Goal: Information Seeking & Learning: Learn about a topic

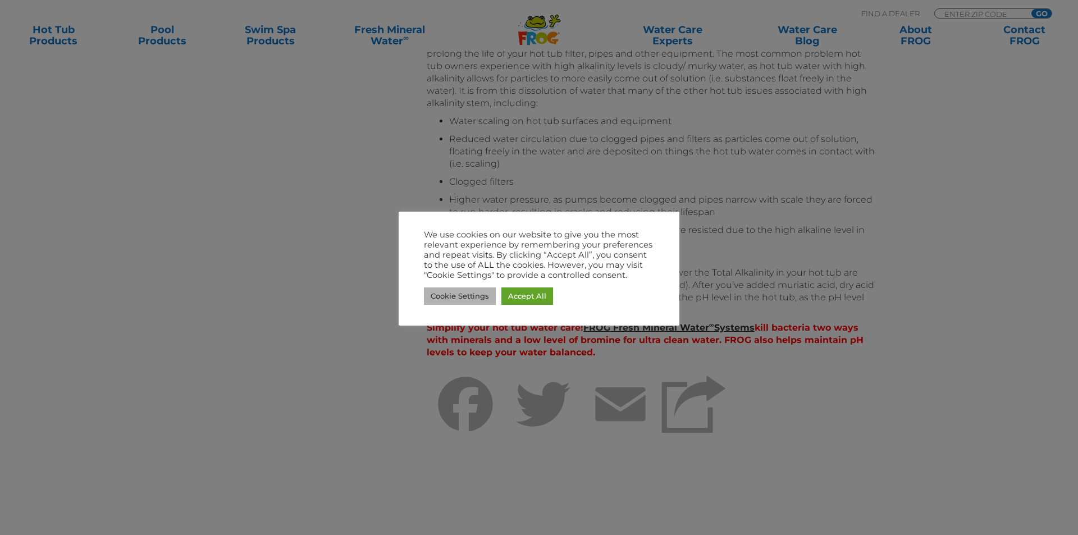
click at [458, 293] on link "Cookie Settings" at bounding box center [460, 296] width 72 height 17
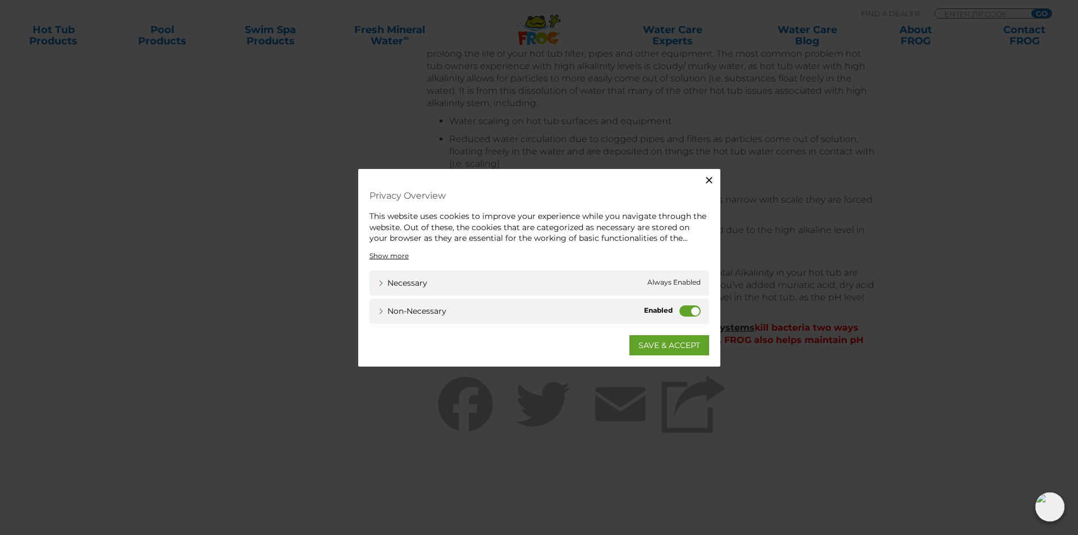
click at [685, 310] on label "Non-necessary" at bounding box center [690, 310] width 21 height 11
click at [0, 0] on input "Non-necessary" at bounding box center [0, 0] width 0 height 0
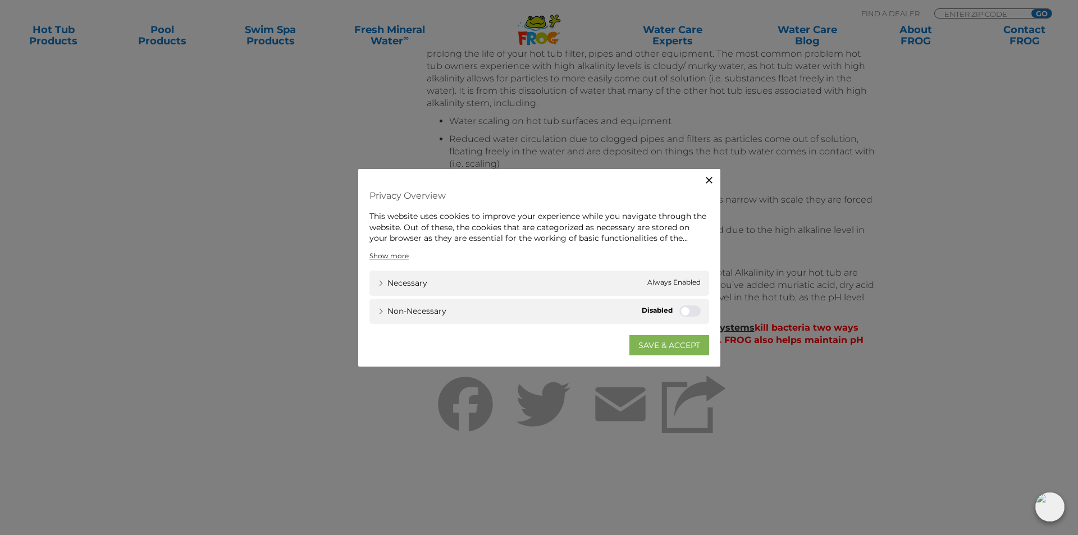
click at [659, 347] on link "SAVE & ACCEPT" at bounding box center [670, 345] width 80 height 20
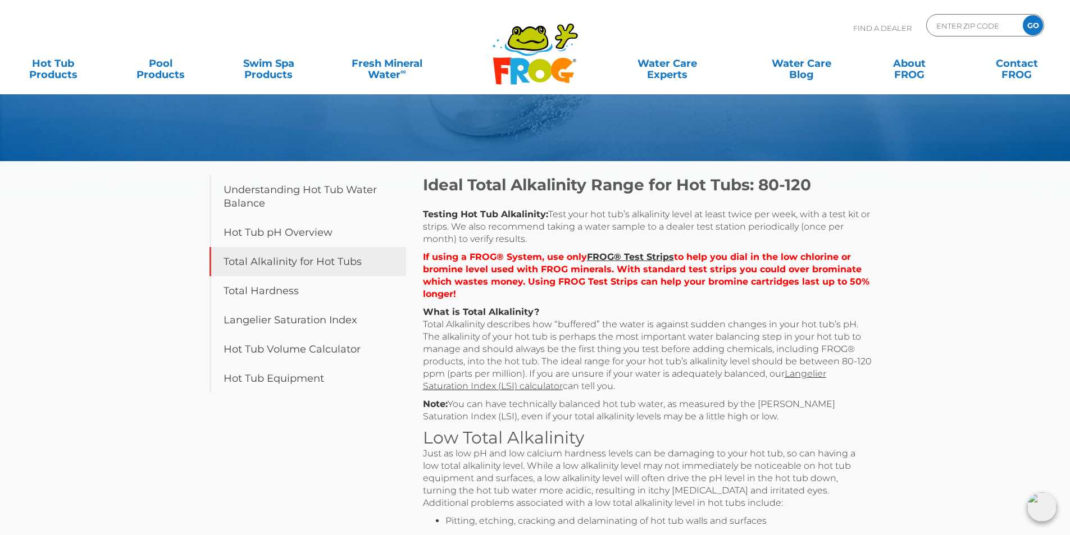
scroll to position [136, 0]
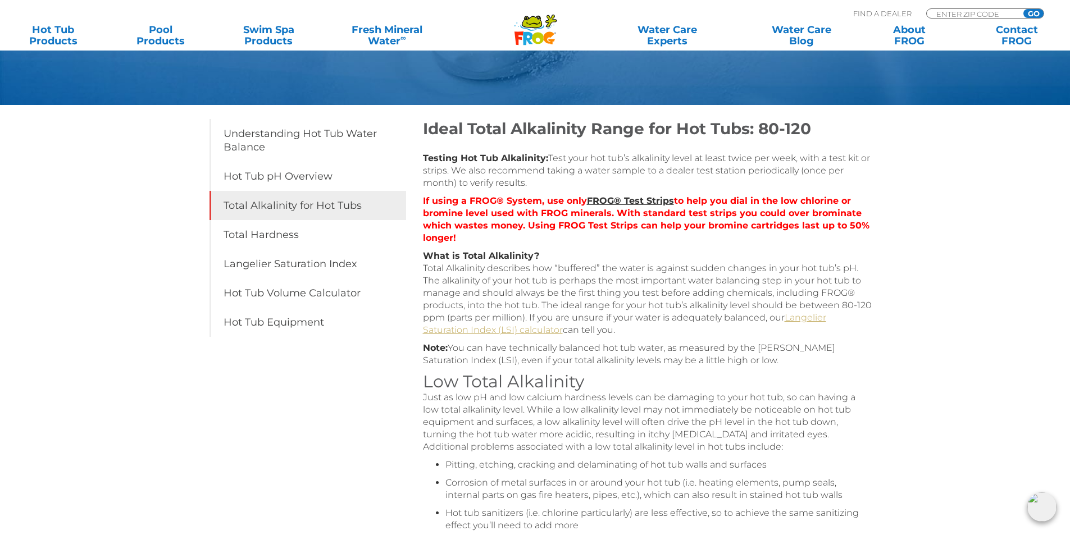
click at [808, 318] on link "Langelier Saturation Index (LSI) calculator" at bounding box center [624, 323] width 403 height 23
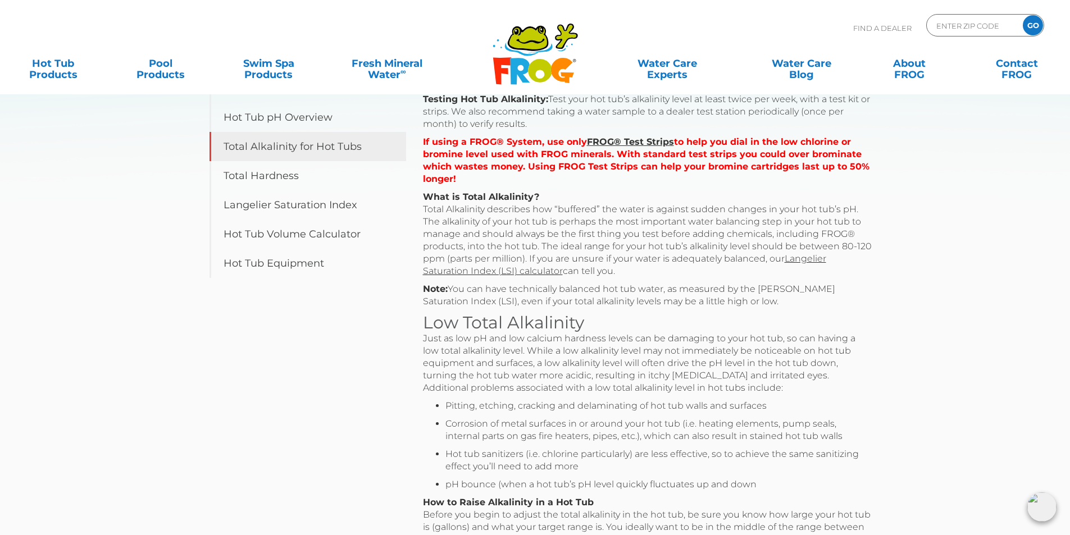
scroll to position [0, 0]
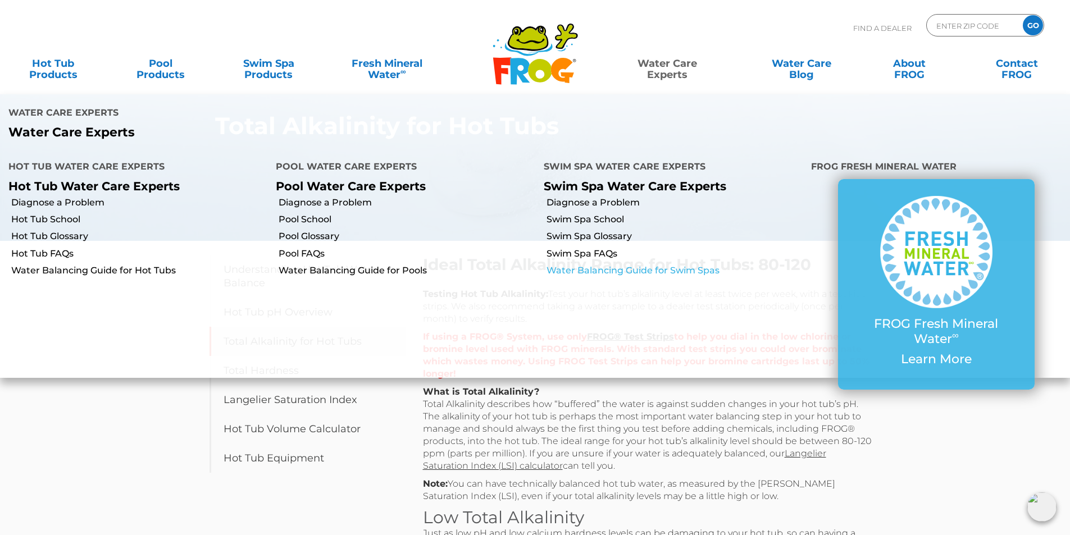
click at [609, 271] on link "Water Balancing Guide for Swim Spas" at bounding box center [674, 271] width 256 height 12
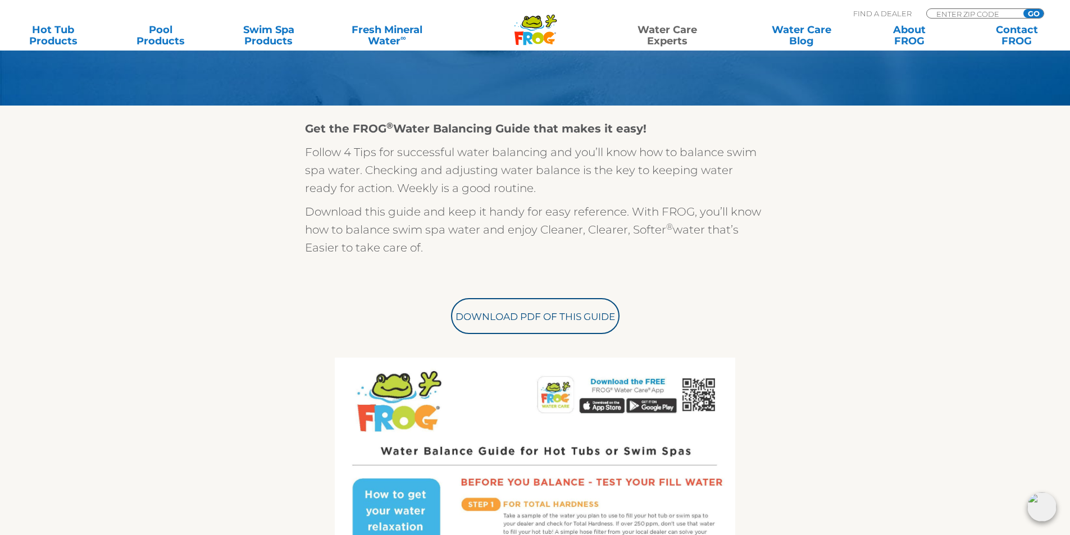
scroll to position [225, 0]
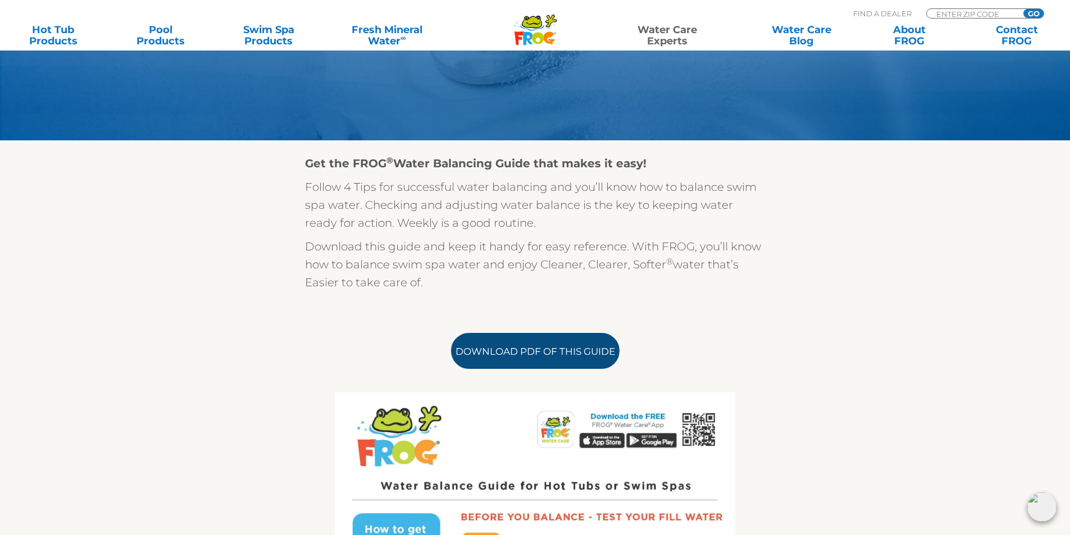
click at [571, 353] on link "Download PDF of this Guide" at bounding box center [535, 351] width 168 height 36
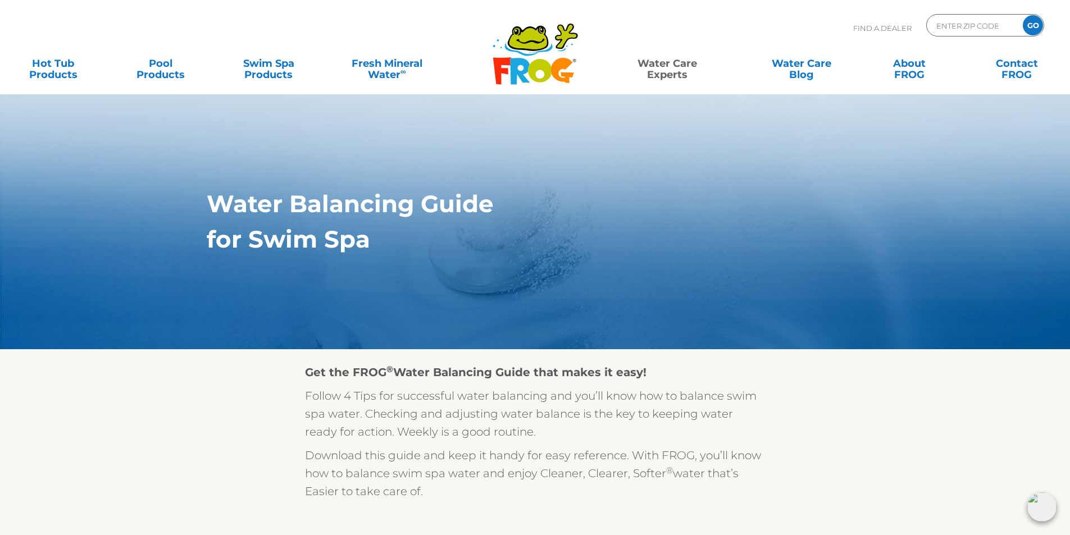
scroll to position [0, 0]
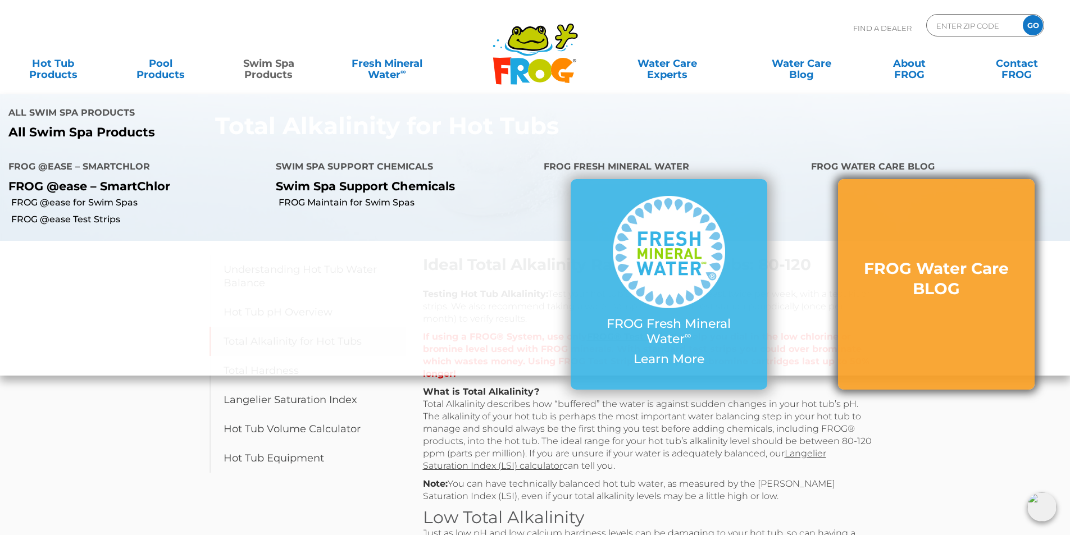
click at [941, 281] on h3 "FROG Water Care BLOG" at bounding box center [936, 278] width 152 height 41
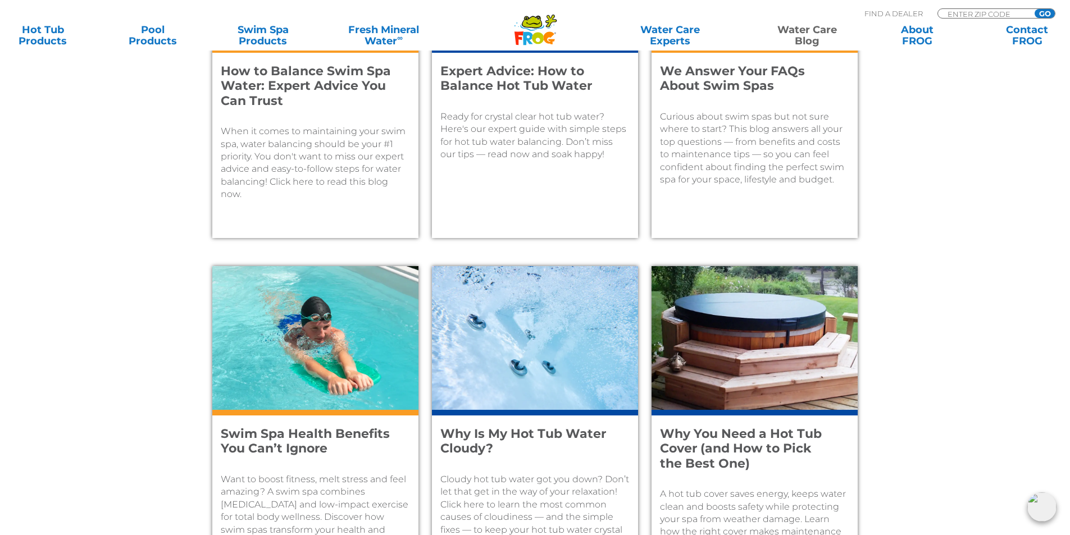
scroll to position [582, 0]
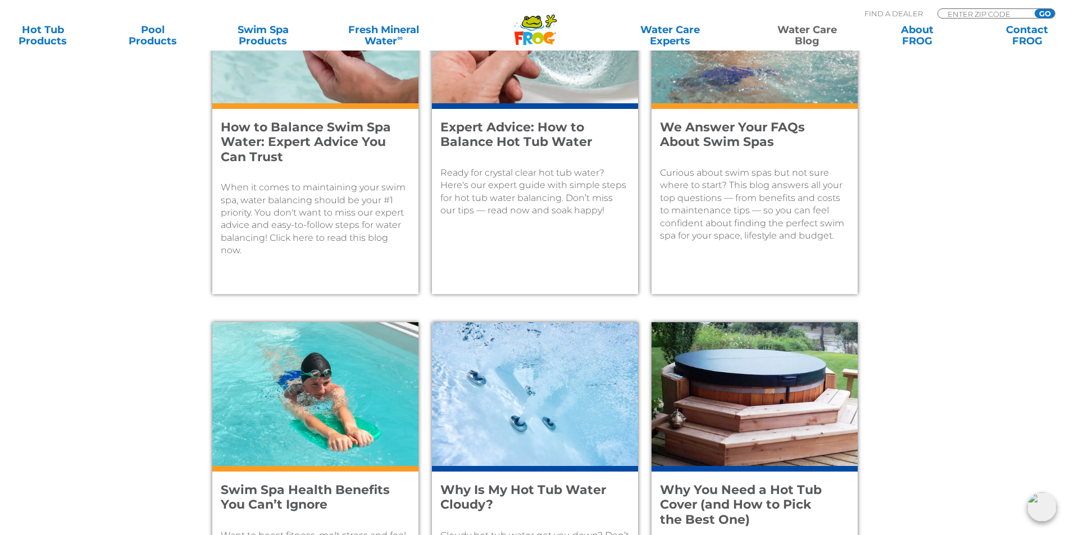
click at [304, 229] on p "When it comes to maintaining your swim spa, water balancing should be your #1 p…" at bounding box center [315, 218] width 189 height 75
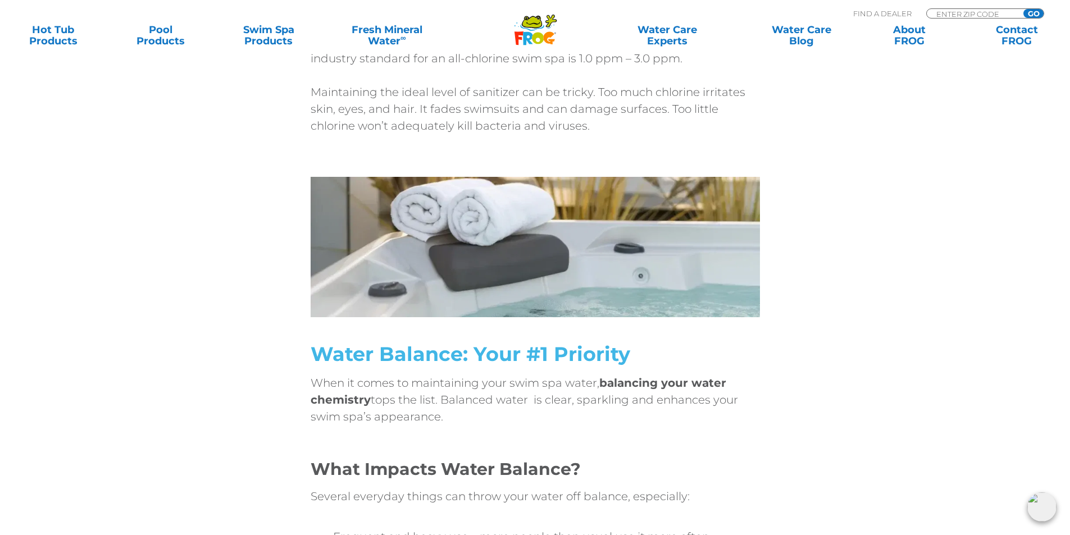
scroll to position [1348, 0]
